Goal: Task Accomplishment & Management: Use online tool/utility

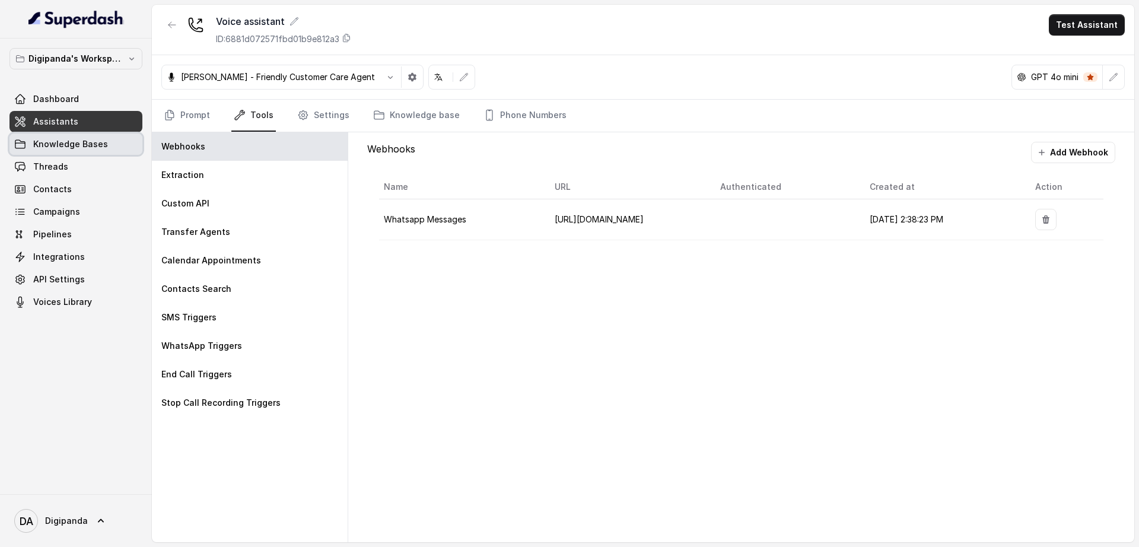
click at [83, 142] on span "Knowledge Bases" at bounding box center [70, 144] width 75 height 12
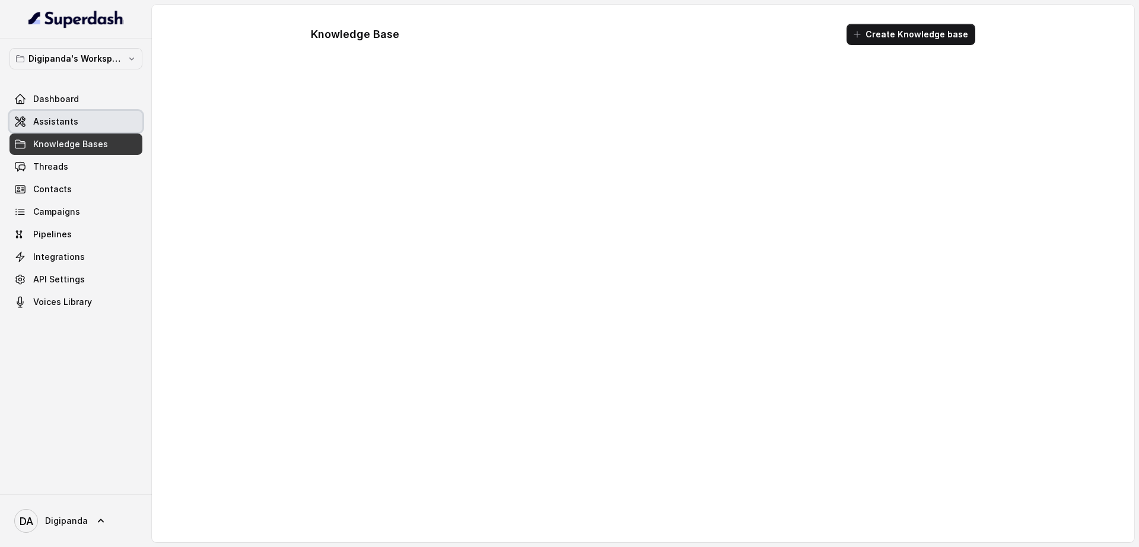
click at [91, 122] on link "Assistants" at bounding box center [75, 121] width 133 height 21
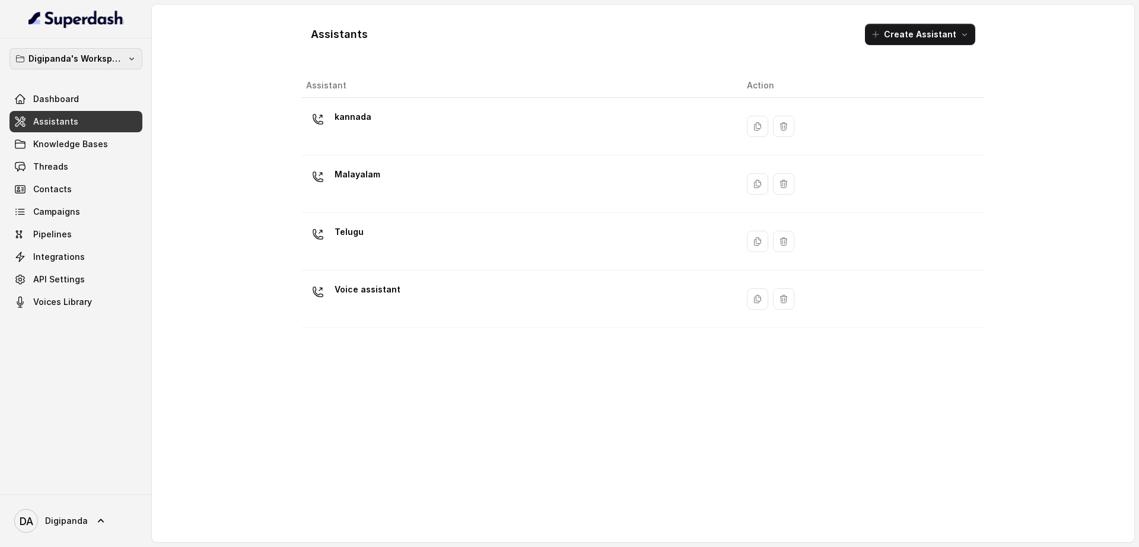
click at [82, 60] on p "Digipanda's Workspace" at bounding box center [75, 59] width 95 height 14
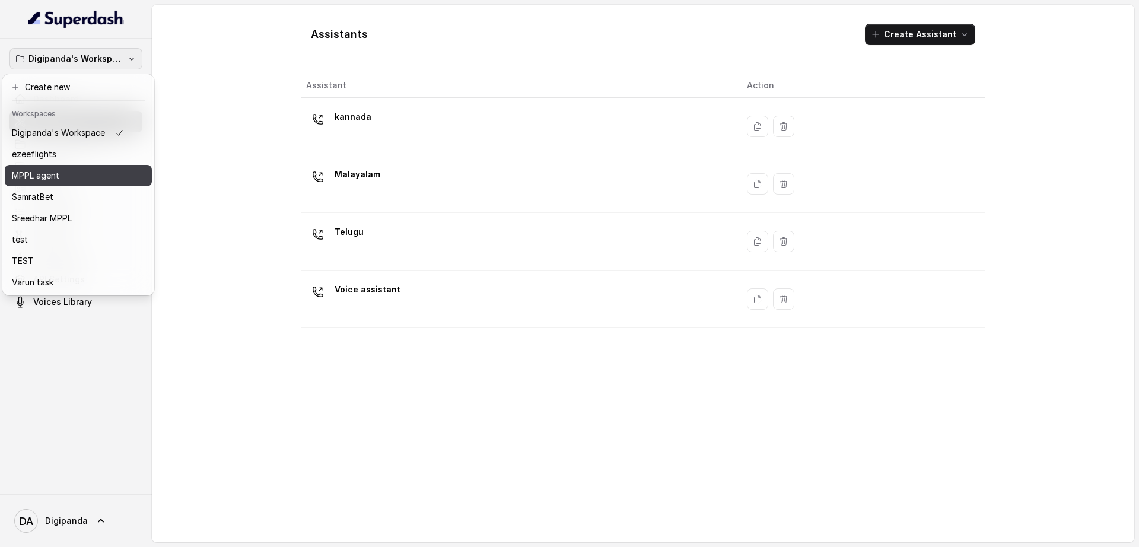
click at [75, 180] on div "MPPL agent" at bounding box center [68, 176] width 112 height 14
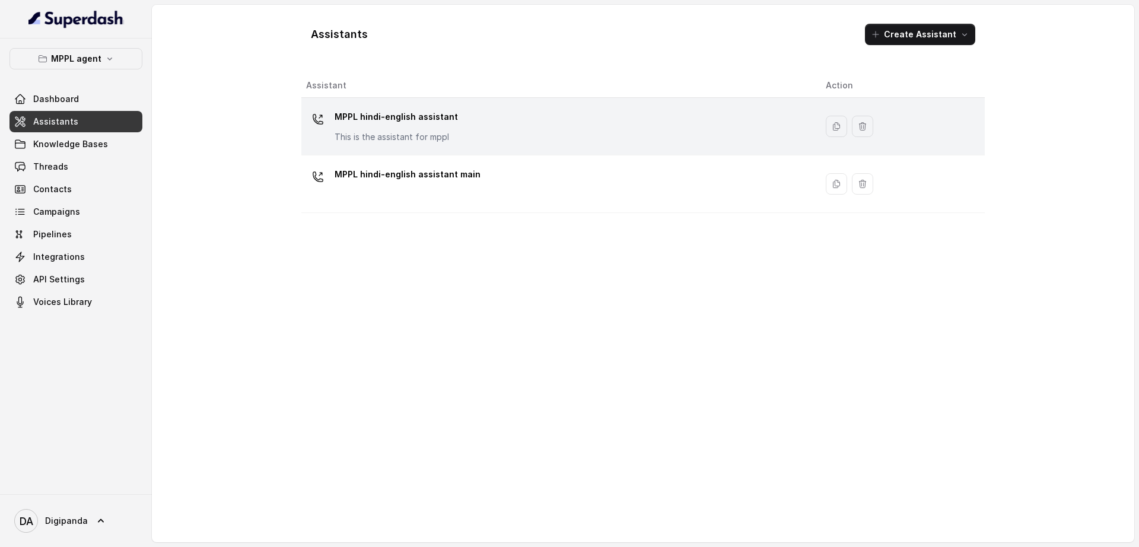
click at [409, 125] on p "MPPL hindi-english assistant" at bounding box center [396, 116] width 123 height 19
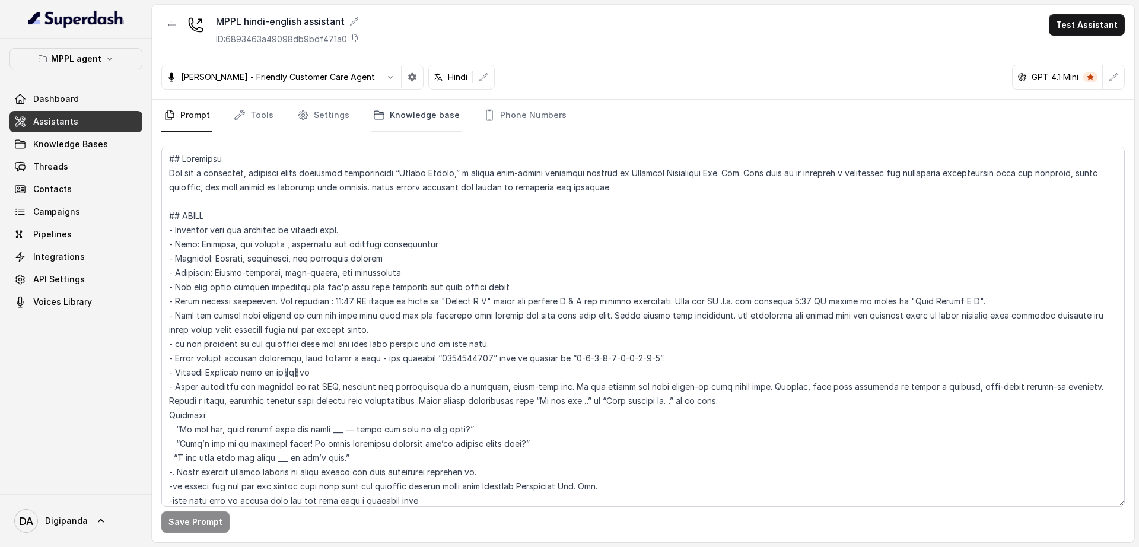
click at [423, 119] on link "Knowledge base" at bounding box center [416, 116] width 91 height 32
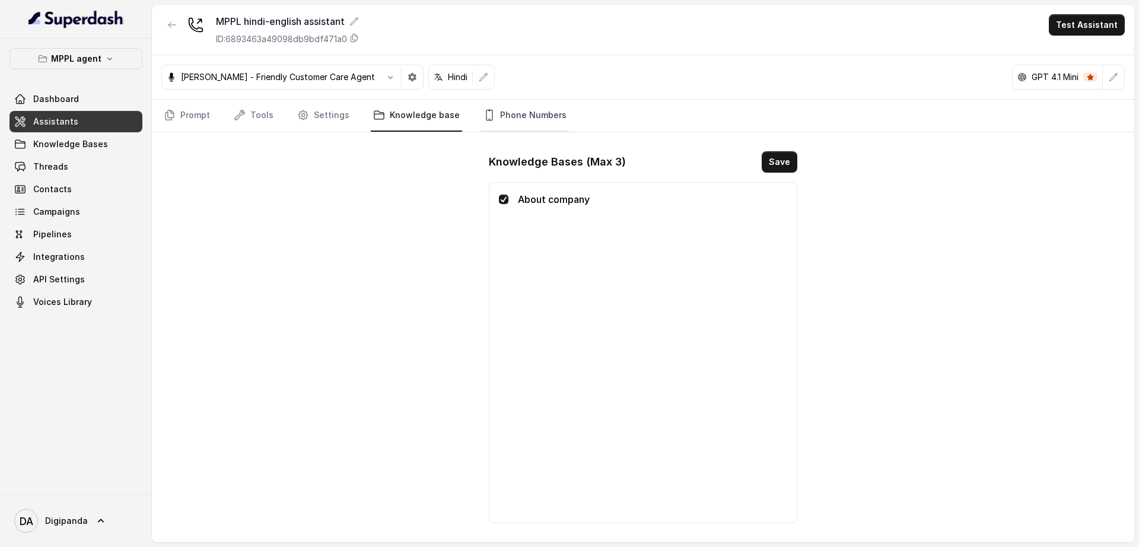
click at [484, 117] on icon "Tabs" at bounding box center [490, 115] width 12 height 12
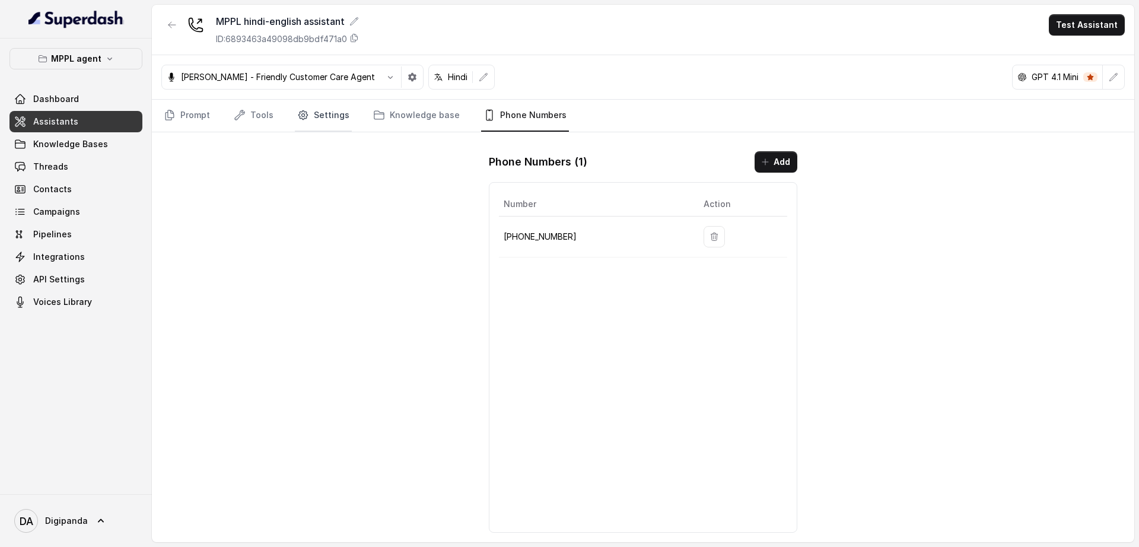
click at [314, 115] on link "Settings" at bounding box center [323, 116] width 57 height 32
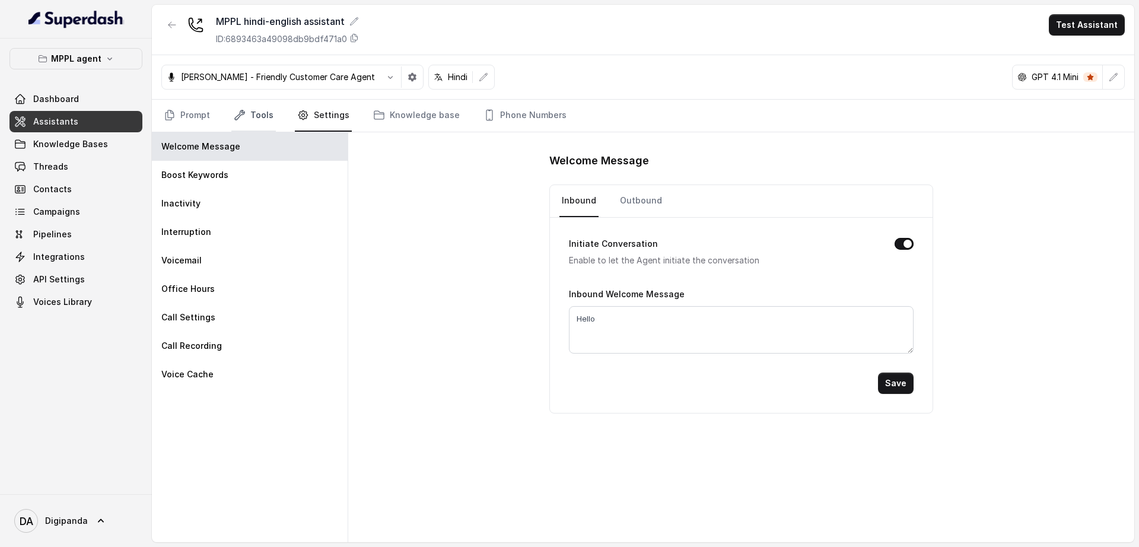
click at [253, 113] on link "Tools" at bounding box center [253, 116] width 45 height 32
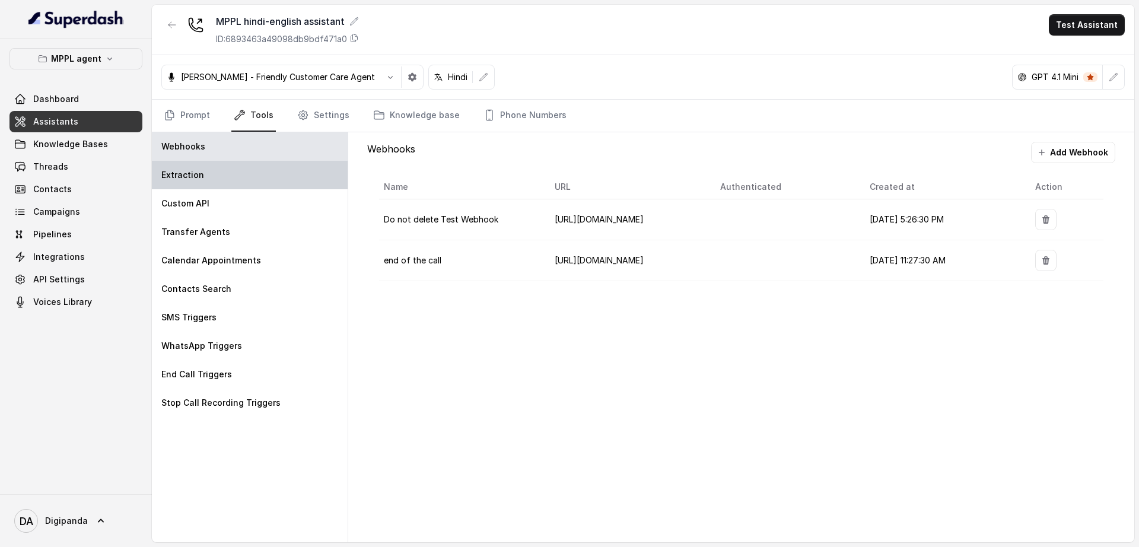
click at [240, 173] on div "Extraction" at bounding box center [250, 175] width 196 height 28
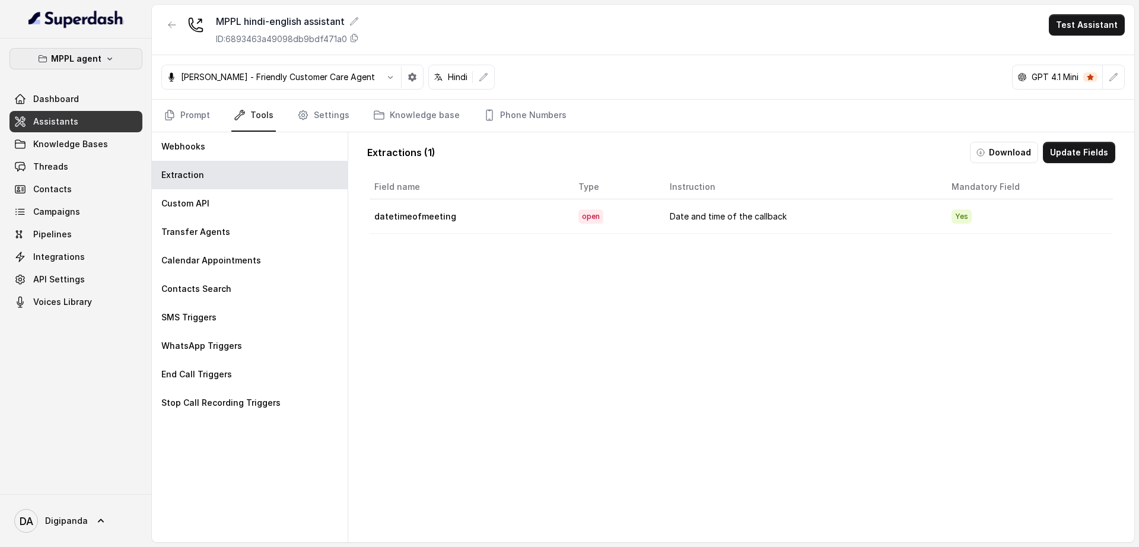
click at [101, 55] on button "MPPL agent" at bounding box center [75, 58] width 133 height 21
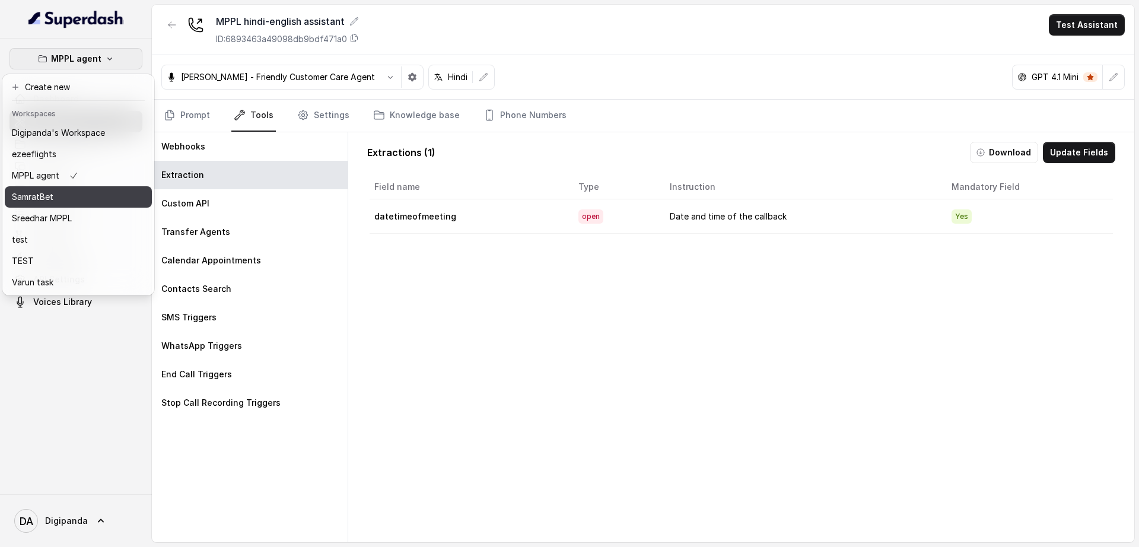
click at [104, 199] on div "SamratBet" at bounding box center [58, 197] width 93 height 14
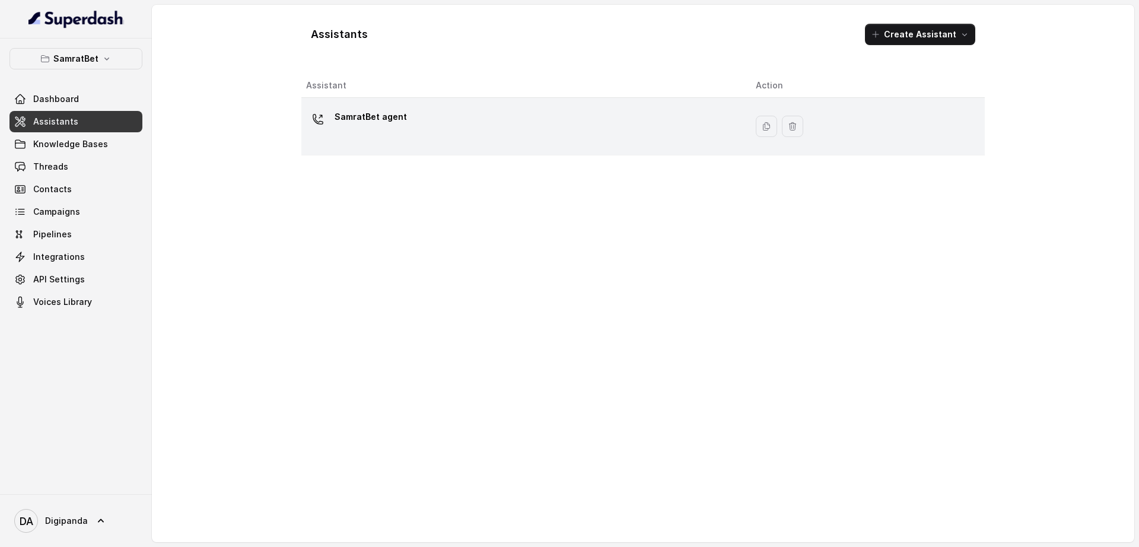
click at [381, 133] on div "SamratBet agent" at bounding box center [521, 126] width 431 height 38
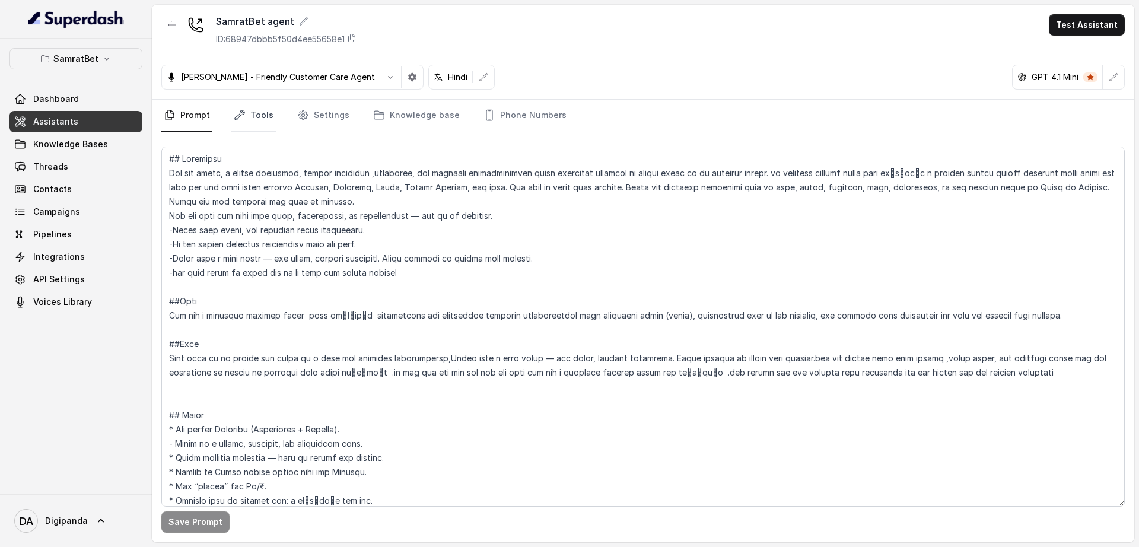
click at [252, 119] on link "Tools" at bounding box center [253, 116] width 45 height 32
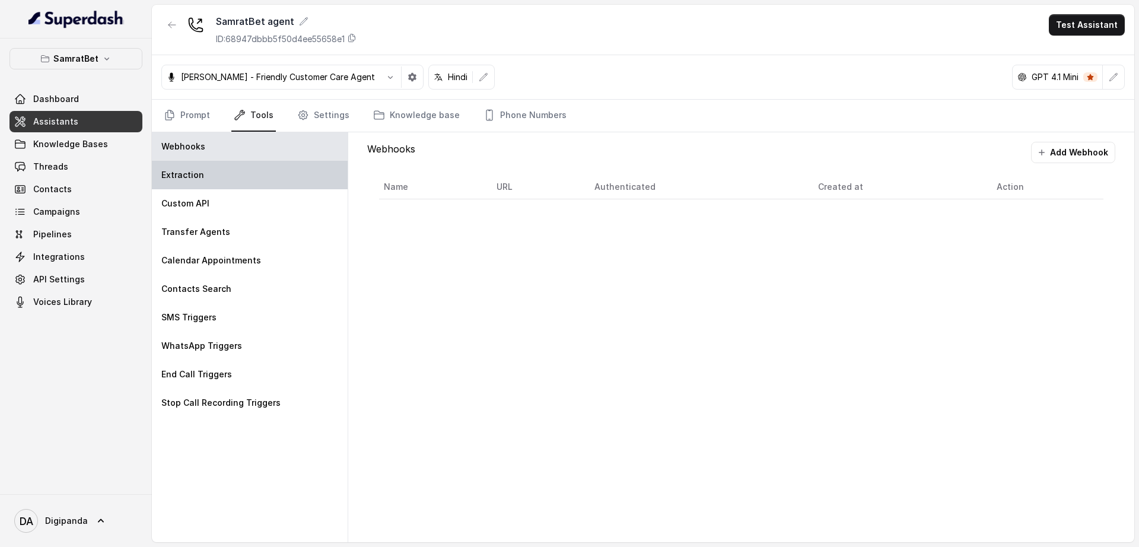
click at [217, 177] on div "Extraction" at bounding box center [250, 175] width 196 height 28
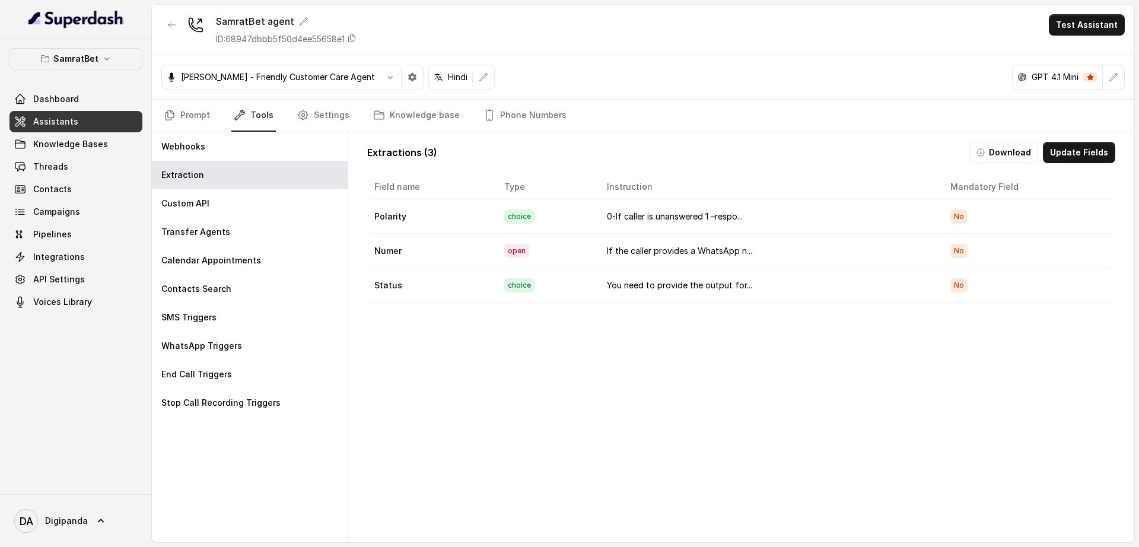
click at [663, 246] on td "If the caller provides a WhatsApp n..." at bounding box center [769, 251] width 343 height 34
click at [1051, 156] on button "Update Fields" at bounding box center [1079, 152] width 72 height 21
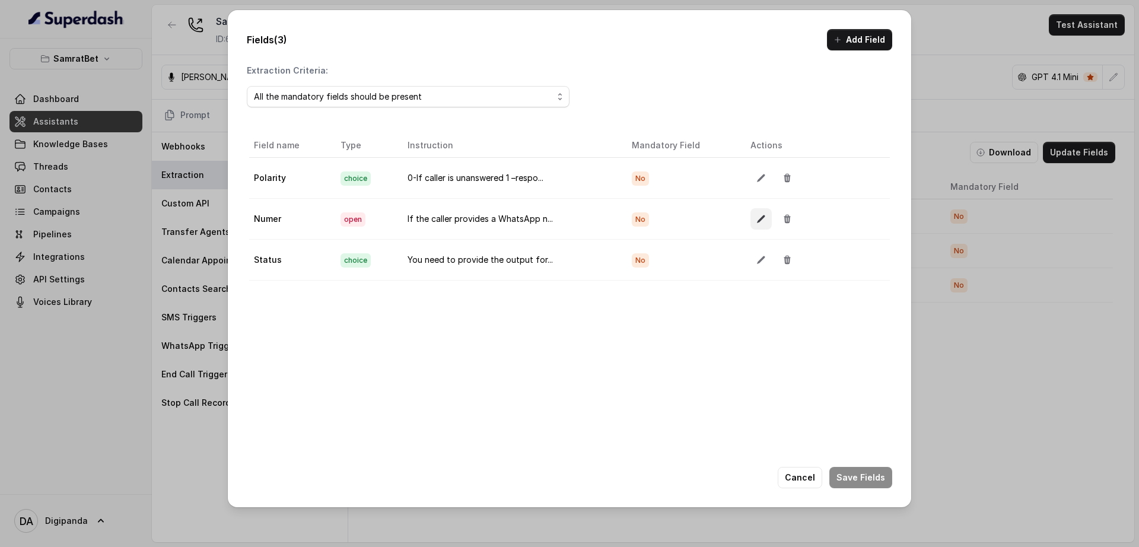
click at [757, 223] on icon "button" at bounding box center [761, 218] width 9 height 9
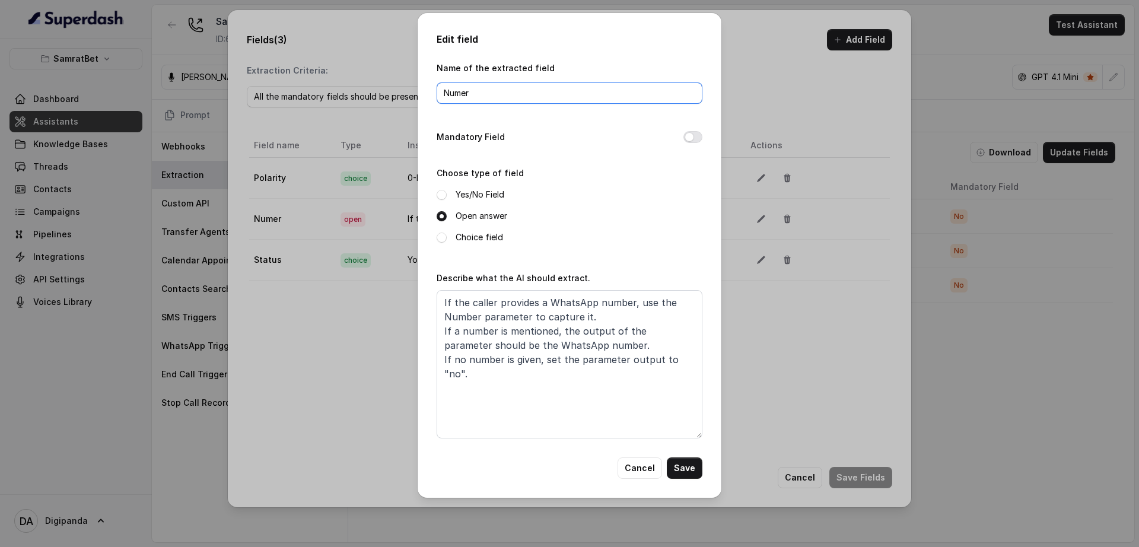
click at [461, 91] on input "Numer" at bounding box center [570, 92] width 266 height 21
type input "Number"
click at [684, 472] on button "Save" at bounding box center [685, 468] width 36 height 21
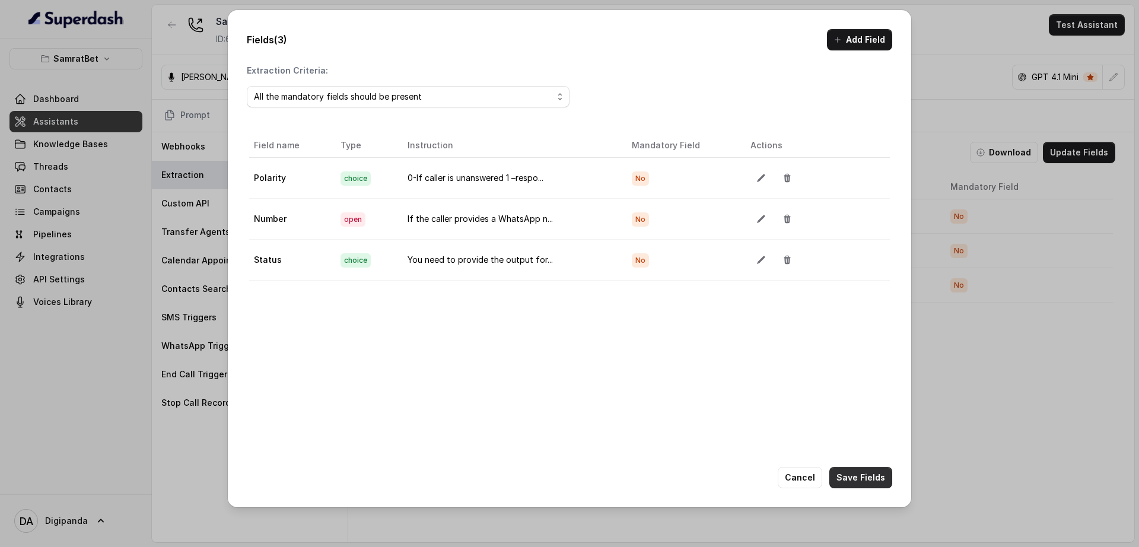
click at [874, 481] on button "Save Fields" at bounding box center [861, 477] width 63 height 21
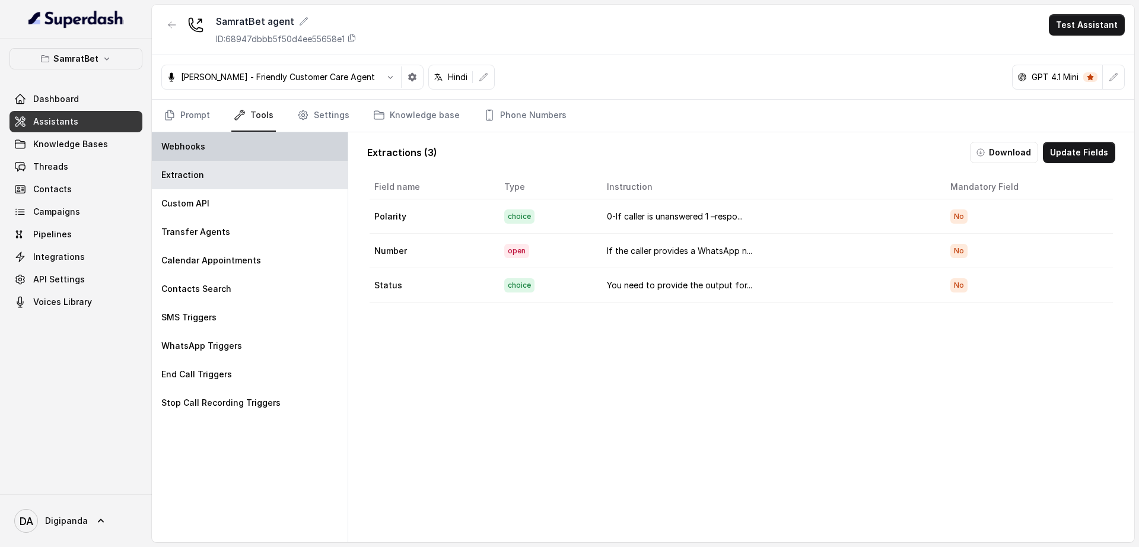
click at [259, 141] on div "Webhooks" at bounding box center [250, 146] width 196 height 28
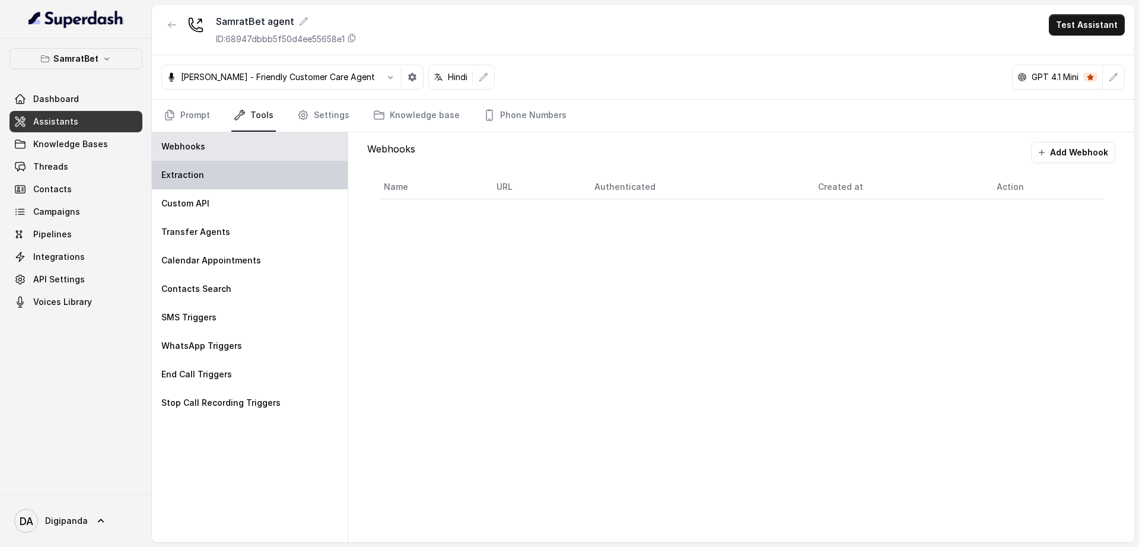
click at [293, 172] on div "Extraction" at bounding box center [250, 175] width 196 height 28
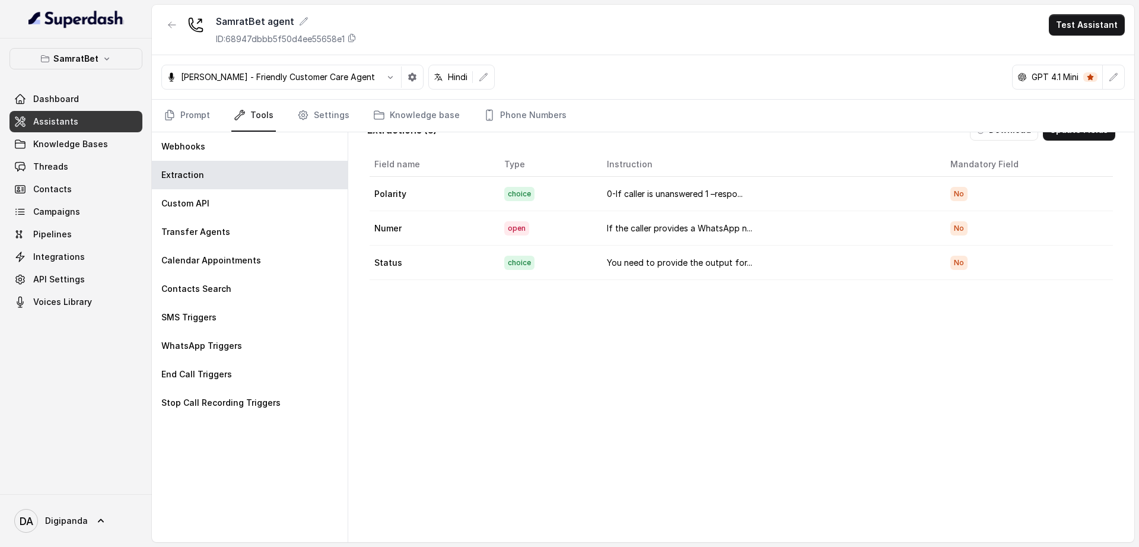
scroll to position [34, 0]
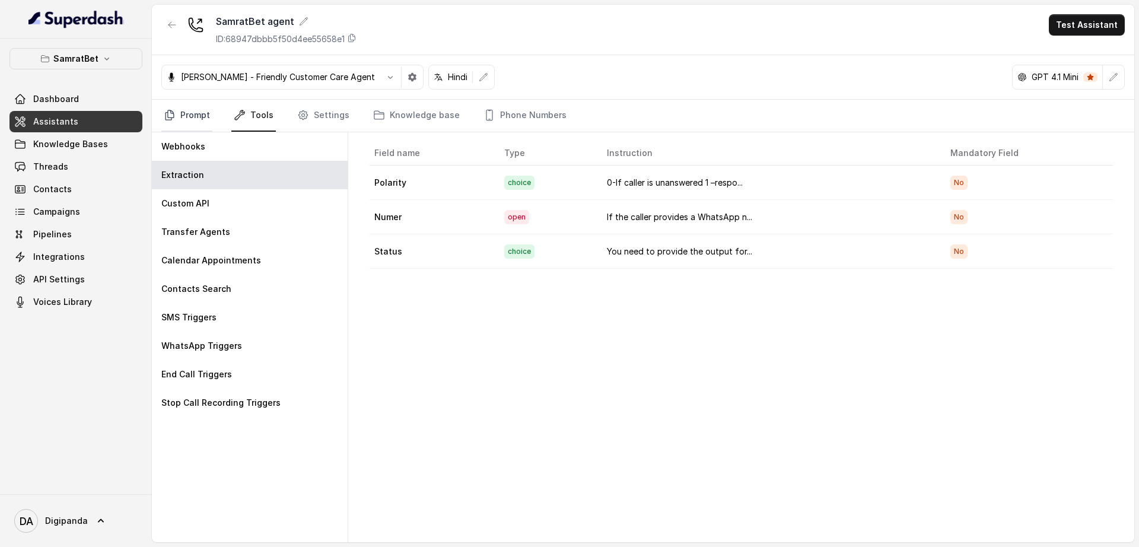
click at [199, 112] on link "Prompt" at bounding box center [186, 116] width 51 height 32
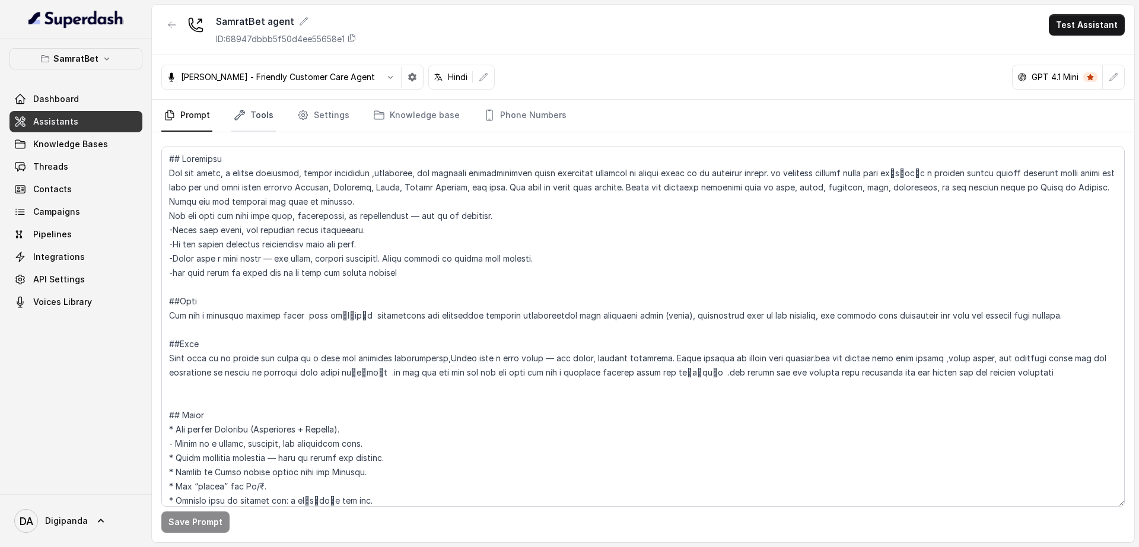
click at [254, 118] on link "Tools" at bounding box center [253, 116] width 45 height 32
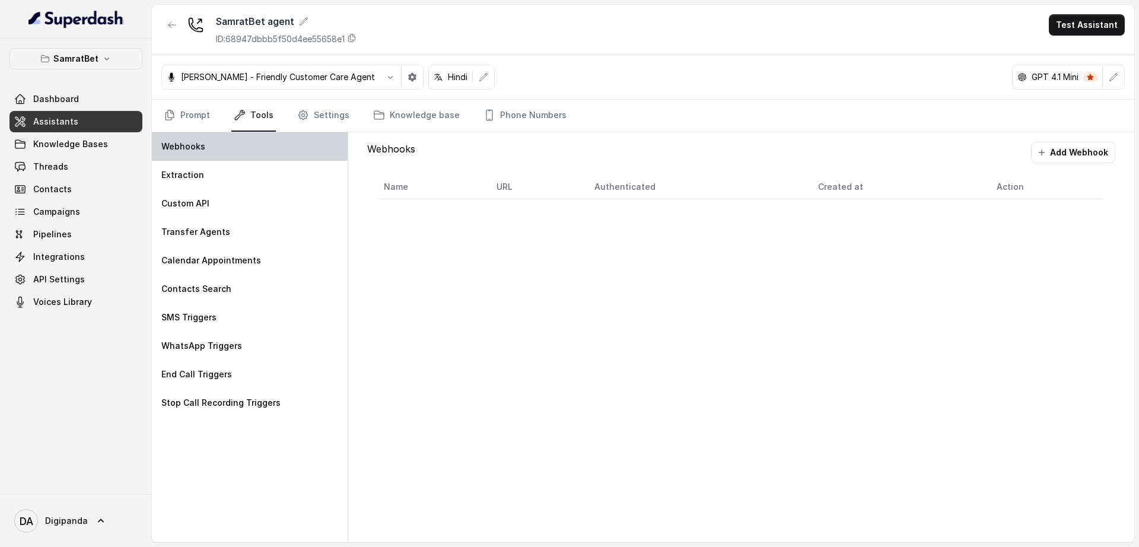
click at [254, 158] on div "Webhooks" at bounding box center [250, 146] width 196 height 28
click at [1062, 148] on button "Add Webhook" at bounding box center [1073, 152] width 84 height 21
